Goal: Transaction & Acquisition: Subscribe to service/newsletter

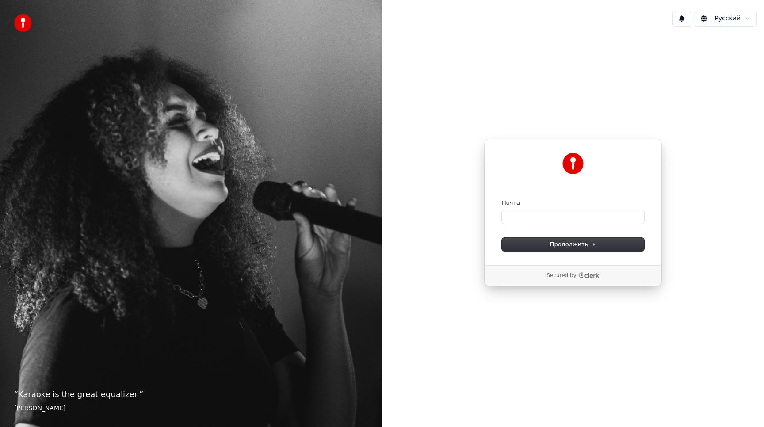
click at [502, 209] on div "Почта" at bounding box center [573, 211] width 142 height 25
click at [508, 211] on input "Почта" at bounding box center [573, 216] width 142 height 13
type input "*"
click at [502, 199] on button "submit" at bounding box center [502, 199] width 0 height 0
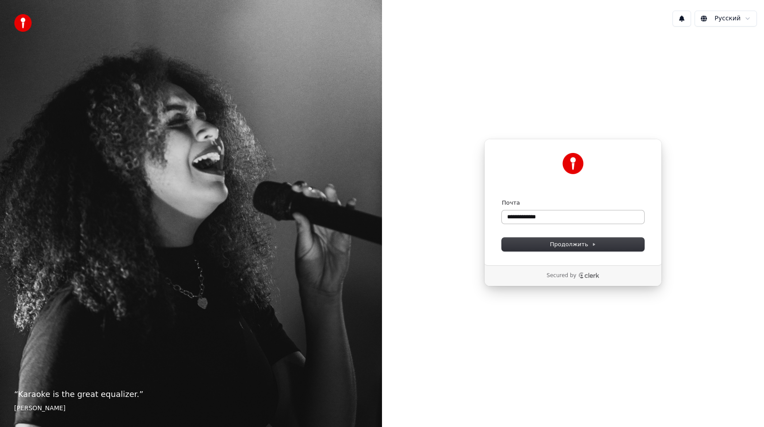
type input "**********"
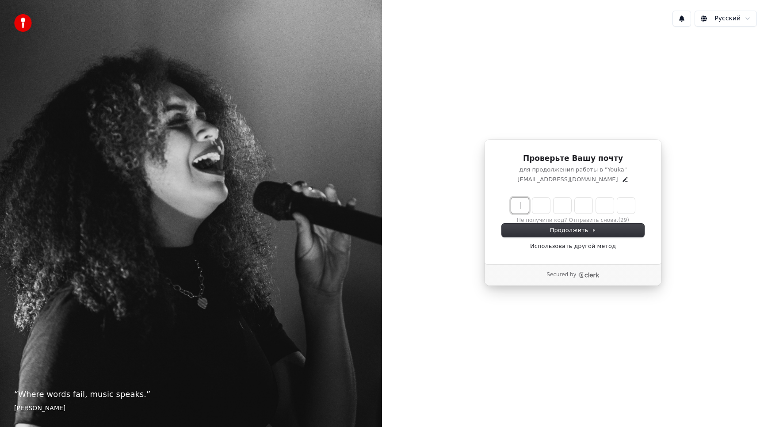
click at [516, 210] on input "Enter verification code" at bounding box center [581, 206] width 141 height 16
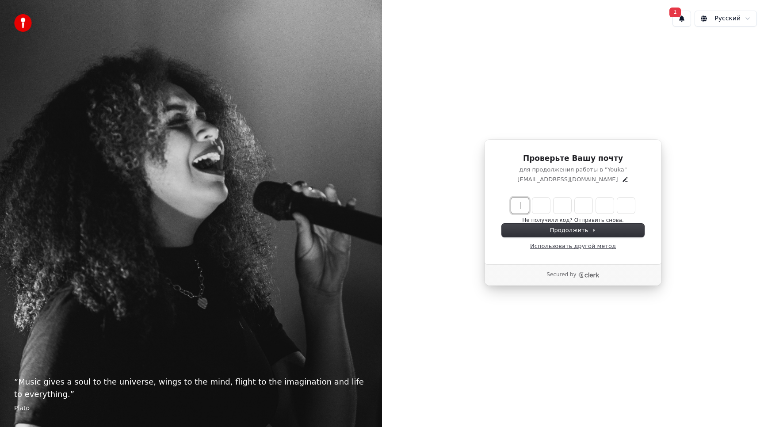
click at [574, 248] on link "Использовать другой метод" at bounding box center [573, 246] width 86 height 8
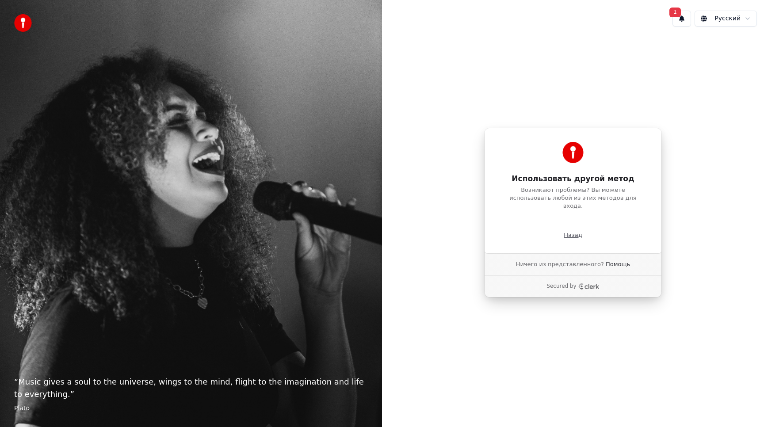
click at [575, 232] on p "Назад" at bounding box center [573, 235] width 19 height 8
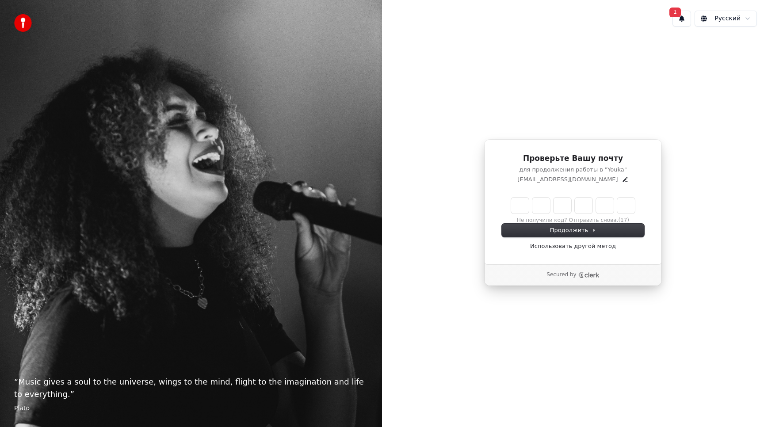
click at [520, 212] on input "Enter verification code" at bounding box center [573, 206] width 124 height 16
paste input "******"
type input "******"
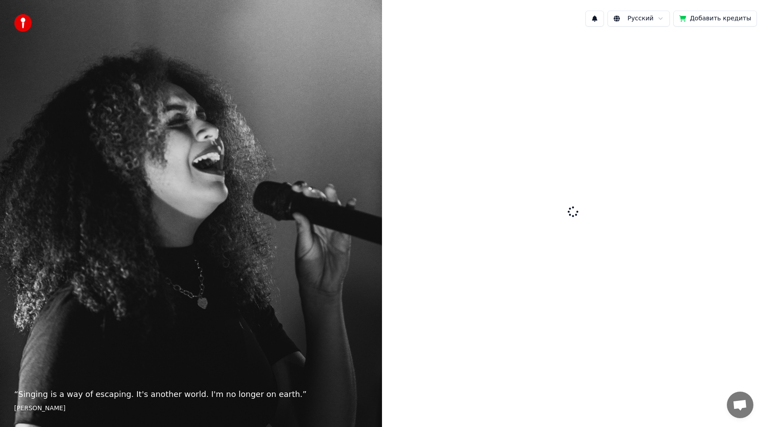
click at [573, 212] on icon at bounding box center [572, 211] width 11 height 11
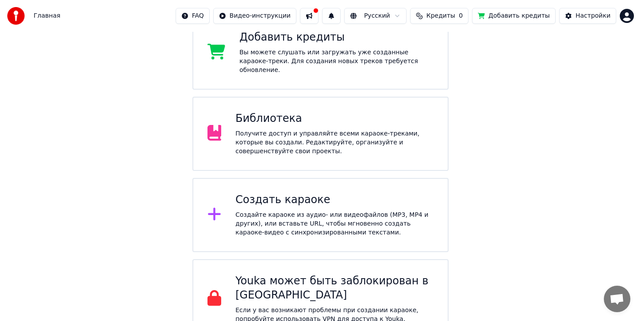
click at [365, 130] on div "Получите доступ и управляйте всеми караоке-треками, которые вы создали. Редакти…" at bounding box center [334, 143] width 198 height 27
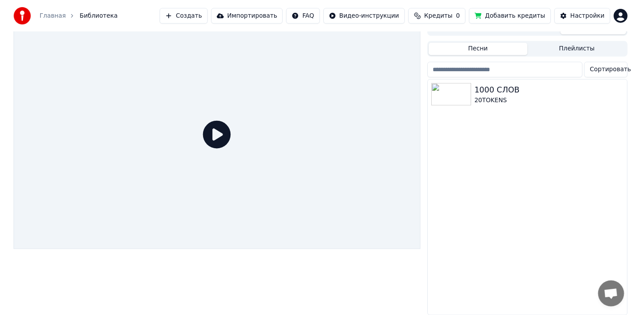
scroll to position [18, 0]
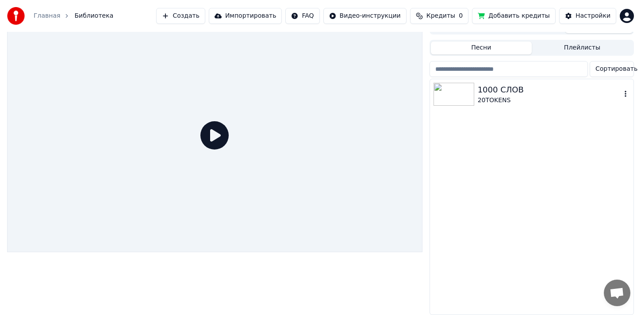
click at [446, 96] on img at bounding box center [453, 94] width 41 height 23
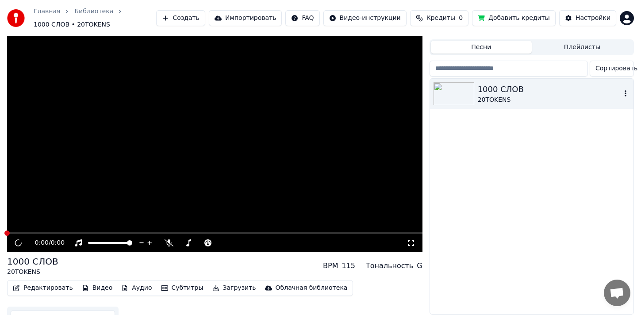
scroll to position [23, 0]
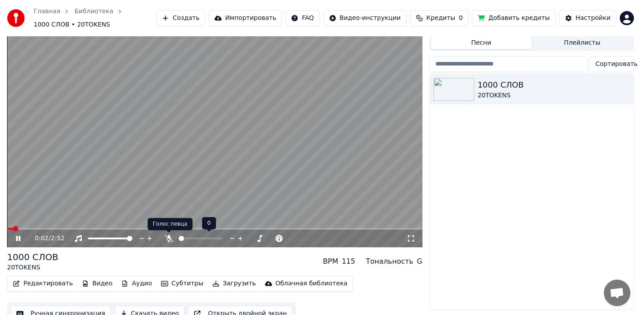
click at [167, 238] on icon at bounding box center [168, 238] width 9 height 7
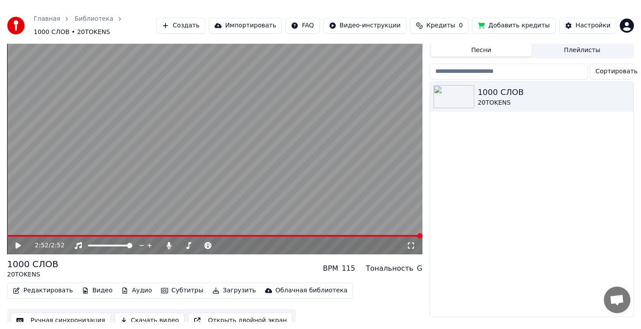
scroll to position [0, 0]
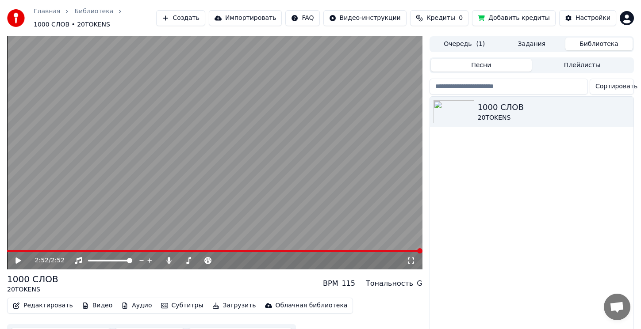
click at [17, 262] on icon at bounding box center [17, 261] width 5 height 6
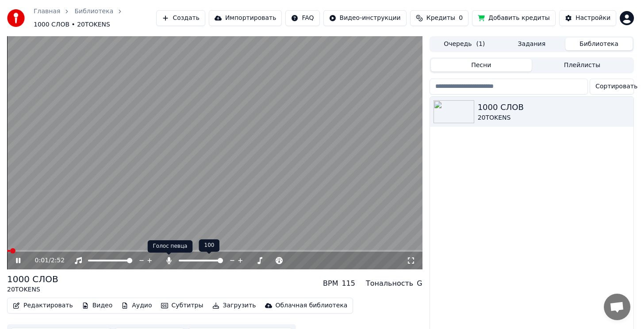
click at [167, 261] on icon at bounding box center [168, 260] width 5 height 7
